Goal: Transaction & Acquisition: Purchase product/service

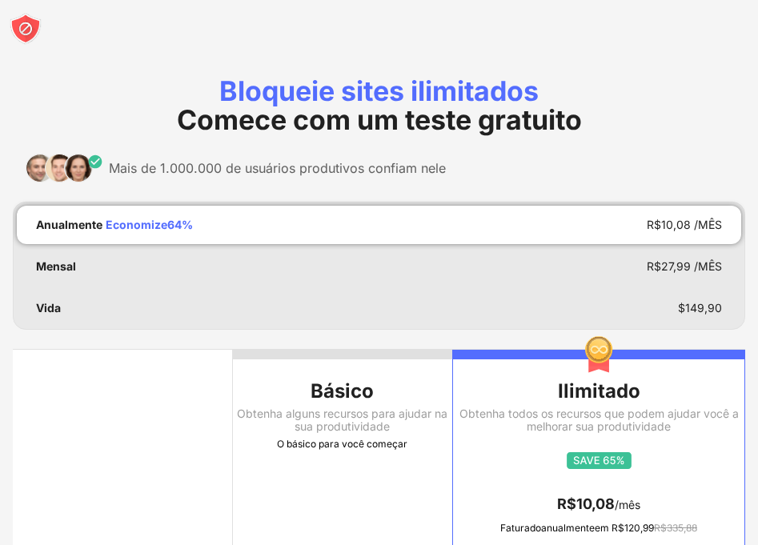
scroll to position [267, 0]
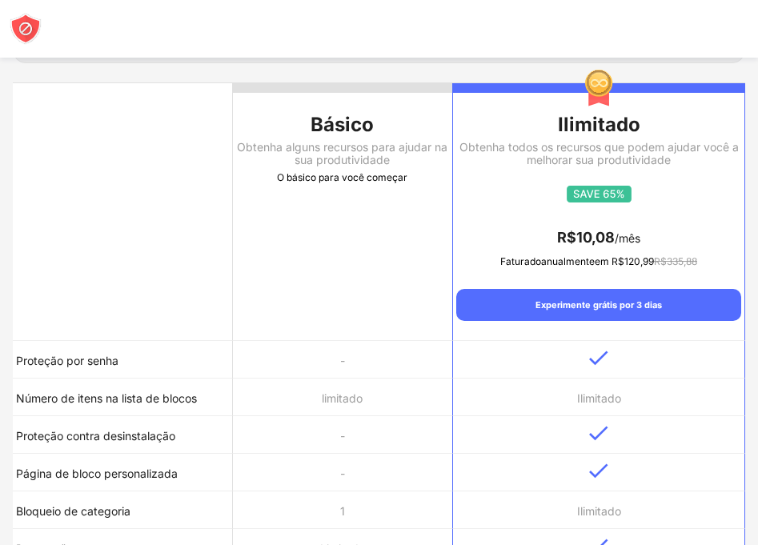
click at [329, 267] on th "Básico Obtenha alguns recursos para ajudar na sua produtividade O básico para v…" at bounding box center [343, 212] width 220 height 258
click at [333, 266] on th "Básico Obtenha alguns recursos para ajudar na sua produtividade O básico para v…" at bounding box center [343, 212] width 220 height 258
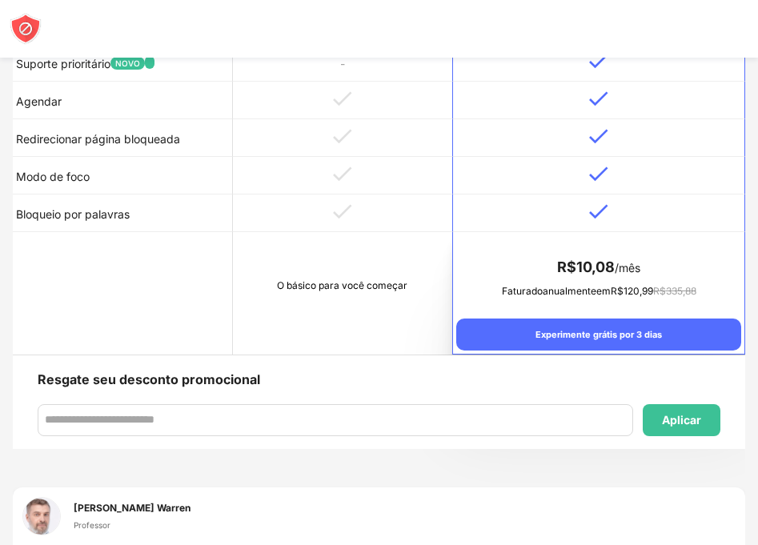
scroll to position [934, 0]
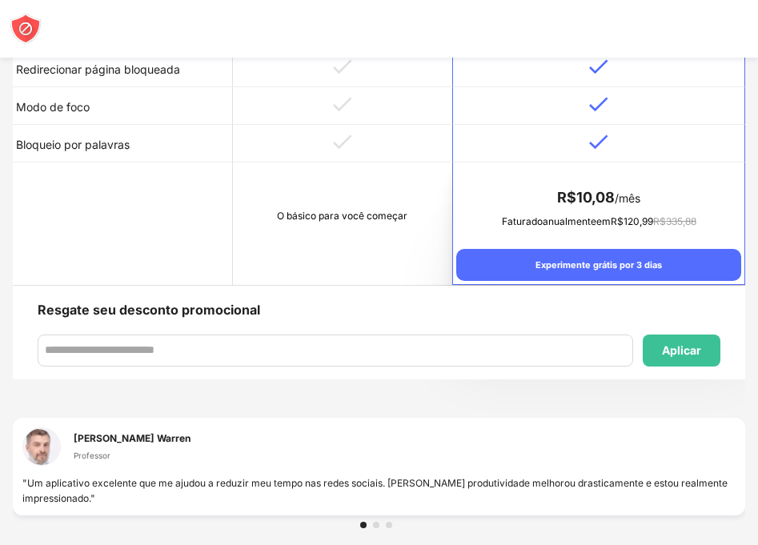
click at [340, 150] on td at bounding box center [343, 144] width 220 height 38
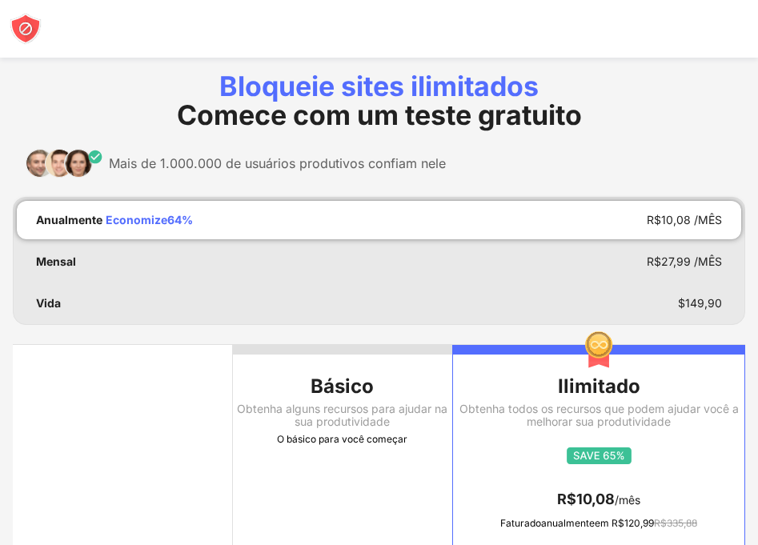
scroll to position [0, 0]
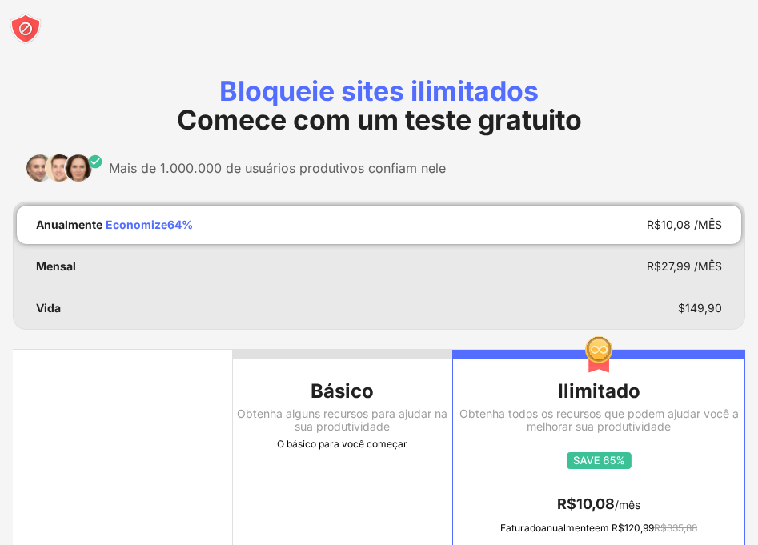
click at [351, 383] on font "Básico" at bounding box center [342, 390] width 63 height 23
click at [334, 488] on th "Básico Obtenha alguns recursos para ajudar na sua produtividade O básico para v…" at bounding box center [343, 479] width 220 height 258
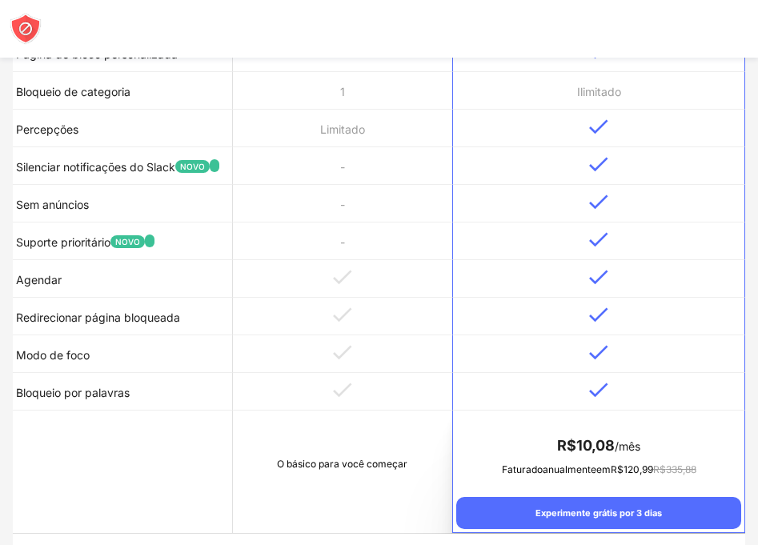
scroll to position [934, 0]
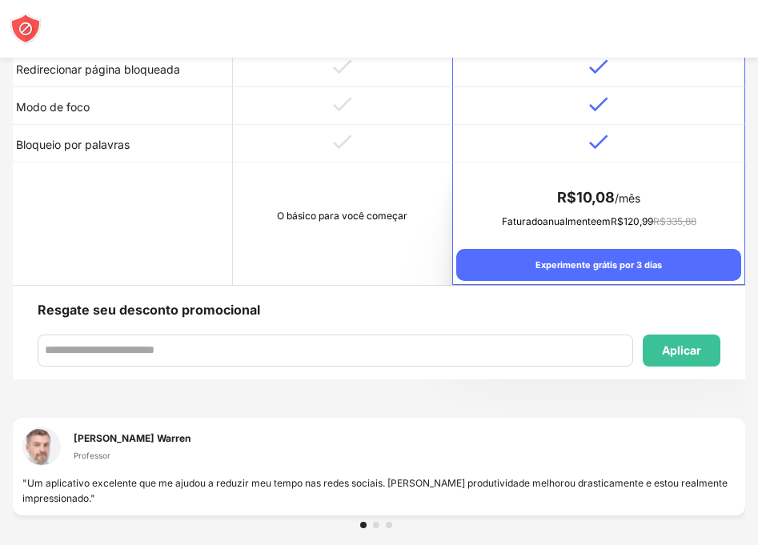
click at [350, 216] on font "O básico para você começar" at bounding box center [342, 216] width 130 height 12
drag, startPoint x: 350, startPoint y: 216, endPoint x: 308, endPoint y: 181, distance: 54.5
click at [308, 181] on td "O básico para você começar" at bounding box center [343, 223] width 220 height 122
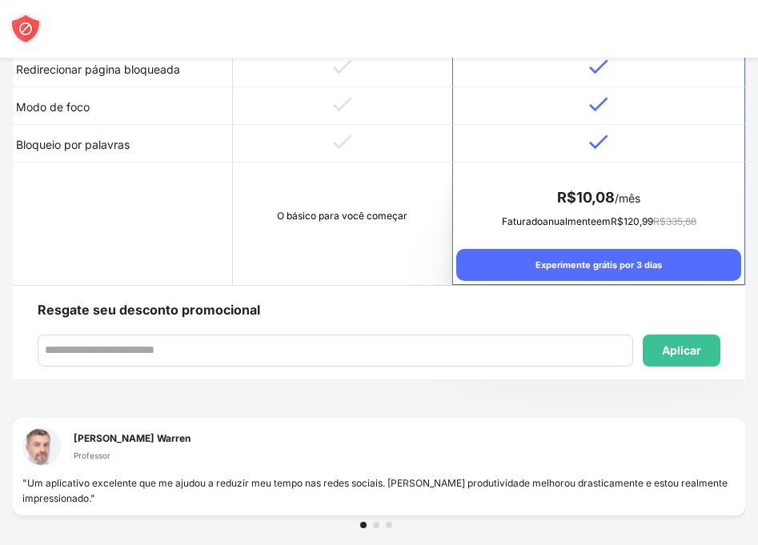
click at [308, 181] on td "O básico para você começar" at bounding box center [343, 223] width 220 height 122
click at [712, 352] on div "Aplicar" at bounding box center [682, 351] width 78 height 32
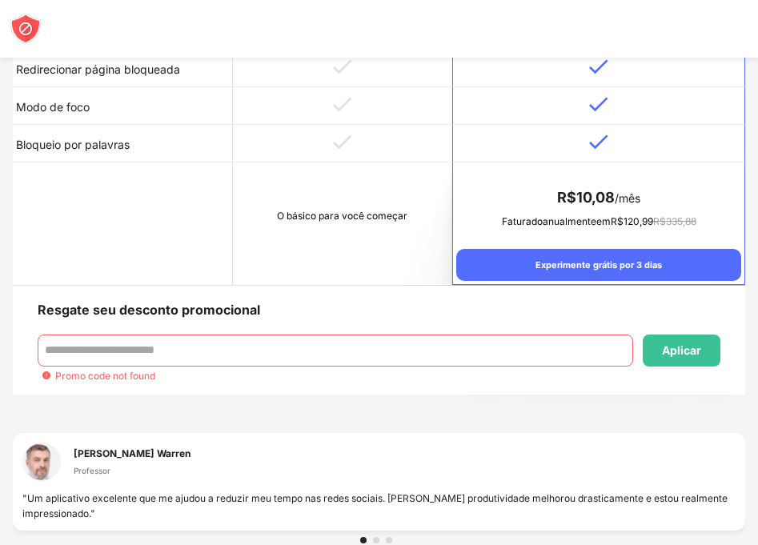
click at [319, 187] on td "O básico para você começar" at bounding box center [343, 223] width 220 height 122
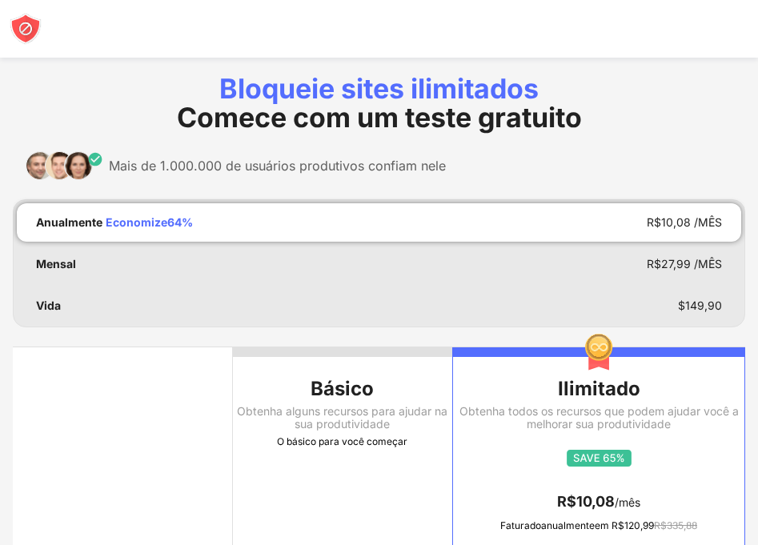
scroll to position [0, 0]
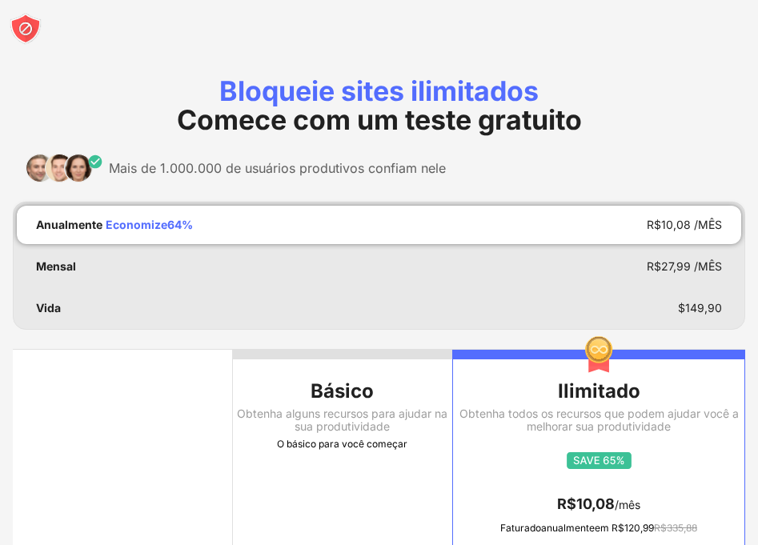
click at [348, 422] on font "Obtenha alguns recursos para ajudar na sua produtividade" at bounding box center [342, 420] width 211 height 26
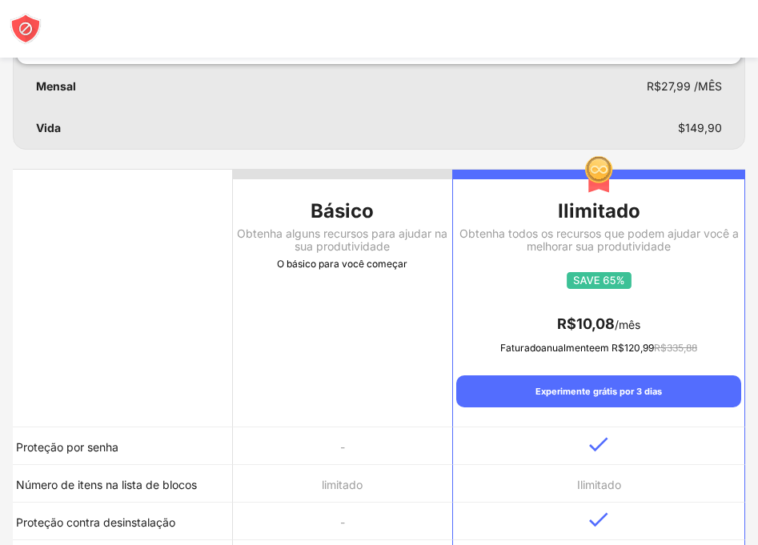
scroll to position [134, 0]
